Goal: Information Seeking & Learning: Learn about a topic

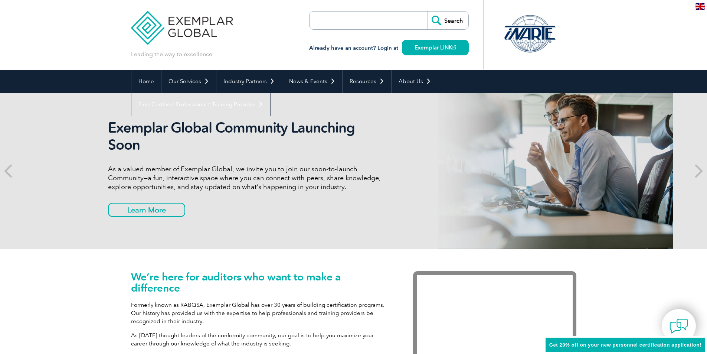
drag, startPoint x: 201, startPoint y: 128, endPoint x: 164, endPoint y: 130, distance: 36.8
click at [164, 130] on h2 "Exemplar Global Community Launching Soon" at bounding box center [247, 136] width 278 height 34
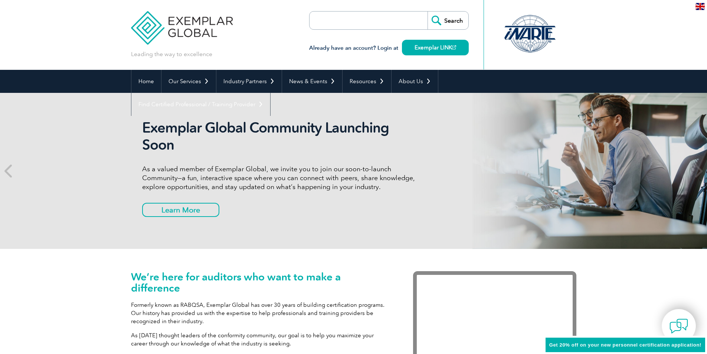
scroll to position [74, 0]
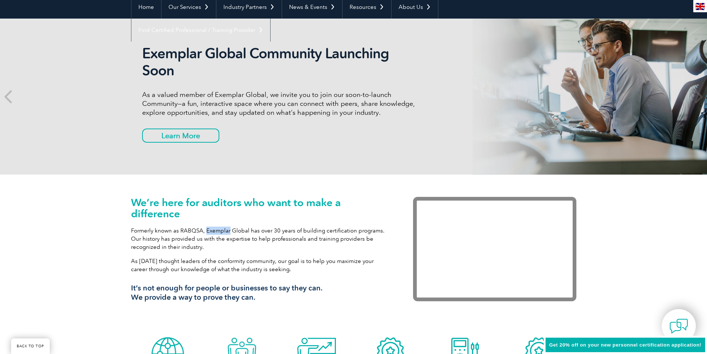
drag, startPoint x: 205, startPoint y: 228, endPoint x: 229, endPoint y: 228, distance: 23.4
click at [229, 228] on p "Formerly known as RABQSA, Exemplar Global has over 30 years of building certifi…" at bounding box center [261, 238] width 260 height 24
copy p "Exemplar"
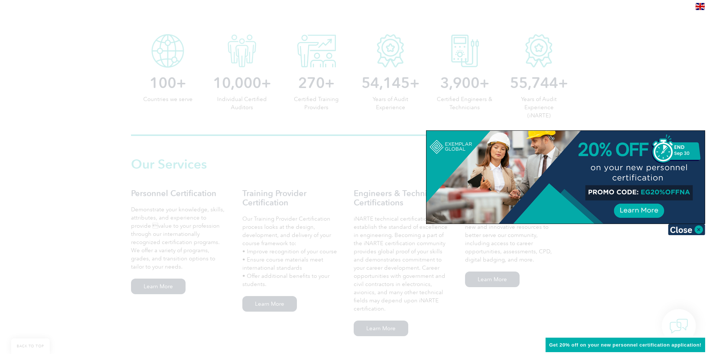
scroll to position [383, 0]
